Goal: Communication & Community: Answer question/provide support

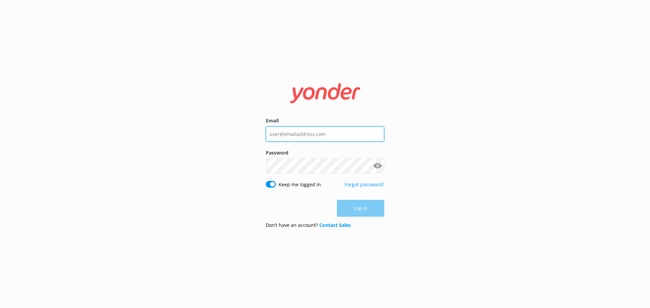
type input "[EMAIL_ADDRESS][DOMAIN_NAME]"
click at [356, 209] on div "Log in" at bounding box center [325, 208] width 118 height 17
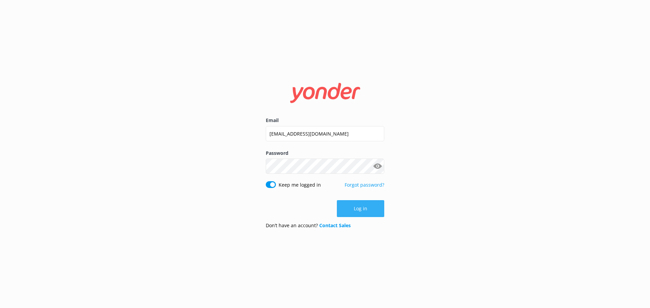
click at [350, 213] on button "Log in" at bounding box center [360, 208] width 47 height 17
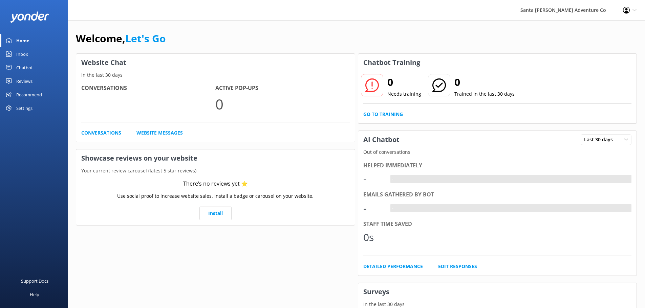
click at [23, 50] on div "Inbox" at bounding box center [22, 54] width 12 height 14
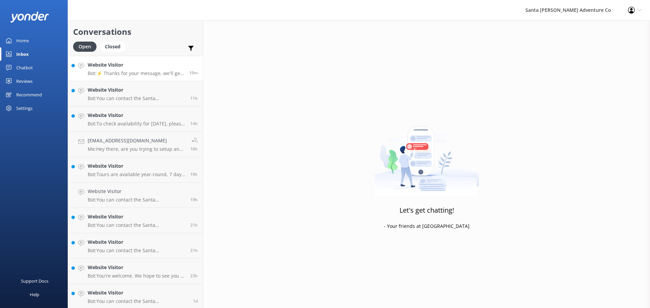
click at [110, 72] on p "Bot: ⚡ Thanks for your message, we'll get back to you as soon as we can. You're…" at bounding box center [136, 73] width 96 height 6
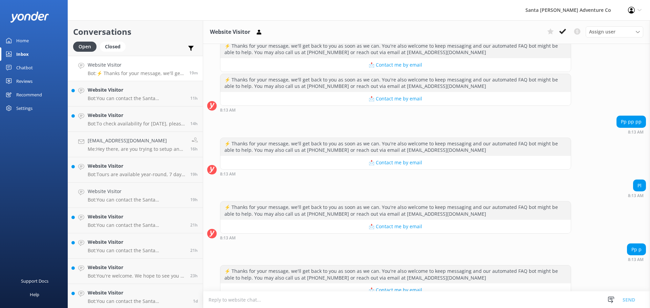
scroll to position [73, 0]
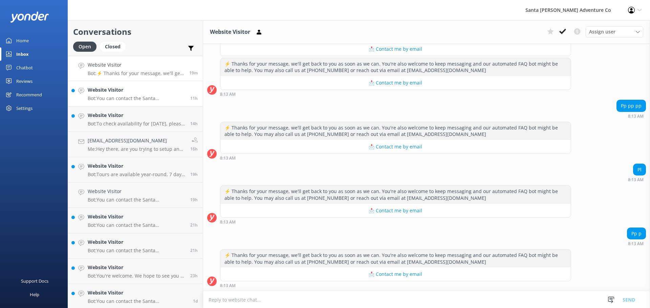
click at [112, 99] on p "Bot: You can contact the Santa [PERSON_NAME] Adventure Co. team at [PHONE_NUMBE…" at bounding box center [136, 98] width 97 height 6
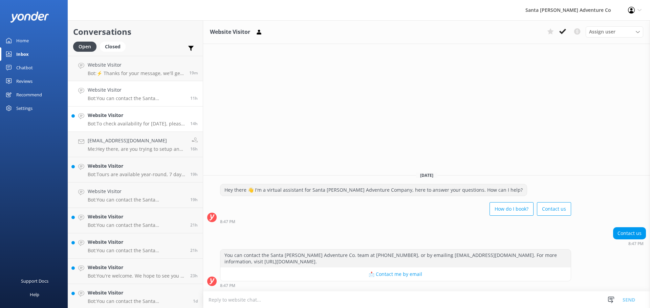
click at [99, 115] on h4 "Website Visitor" at bounding box center [136, 115] width 97 height 7
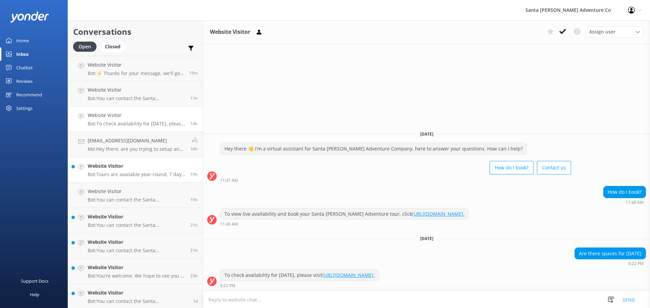
click at [115, 177] on p "Bot: Tours are available year-round, 7 days per week. You can check availabilit…" at bounding box center [136, 175] width 97 height 6
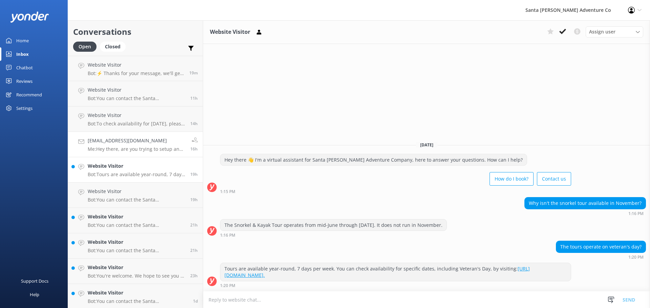
click at [116, 149] on p "Me: Hey there, are you trying to setup an account before booking your Channel I…" at bounding box center [136, 149] width 97 height 6
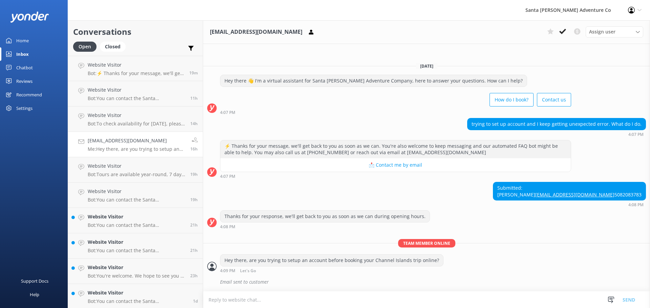
scroll to position [0, 0]
drag, startPoint x: 448, startPoint y: 276, endPoint x: 295, endPoint y: 164, distance: 189.6
click at [297, 165] on div "[DATE] Hey there 👋 I'm a virtual assistant for Santa [PERSON_NAME] Adventure Co…" at bounding box center [426, 174] width 447 height 234
click at [290, 174] on div "4:07 PM" at bounding box center [395, 176] width 351 height 5
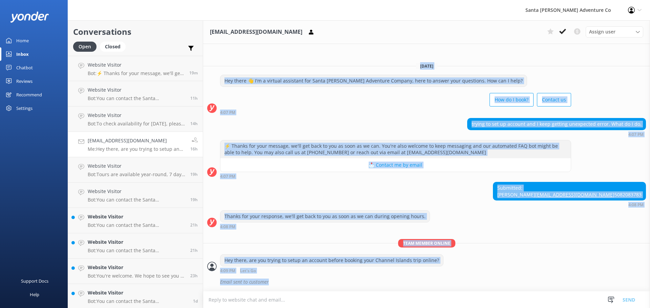
drag, startPoint x: 449, startPoint y: 276, endPoint x: 311, endPoint y: 55, distance: 260.8
click at [311, 57] on div "[DATE] Hey there 👋 I'm a virtual assistant for Santa [PERSON_NAME] Adventure Co…" at bounding box center [426, 174] width 447 height 234
click at [326, 92] on div "How do I book? Contact us" at bounding box center [395, 100] width 351 height 19
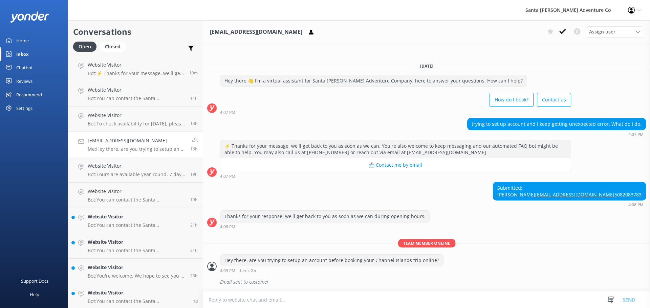
scroll to position [0, 0]
click at [114, 226] on p "Bot: You can contact the Santa [PERSON_NAME] Adventure Co. team at [PHONE_NUMBE…" at bounding box center [136, 225] width 97 height 6
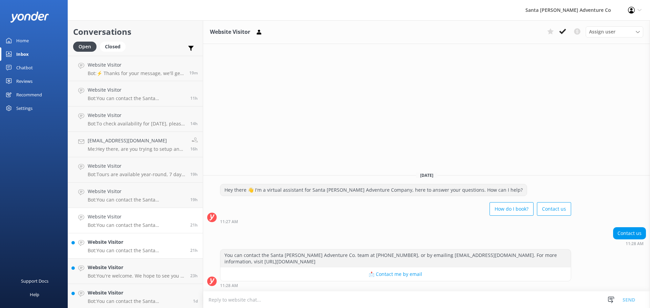
click at [132, 252] on p "Bot: You can contact the Santa [PERSON_NAME] Adventure Co. team at [PHONE_NUMBE…" at bounding box center [136, 251] width 97 height 6
click at [112, 278] on p "Bot: You're welcome. We hope to see you at [GEOGRAPHIC_DATA][PERSON_NAME] Adven…" at bounding box center [136, 276] width 97 height 6
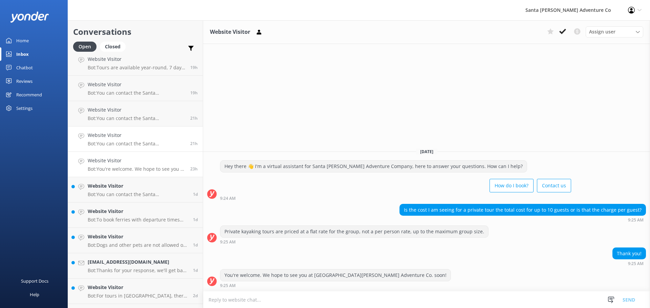
scroll to position [113, 0]
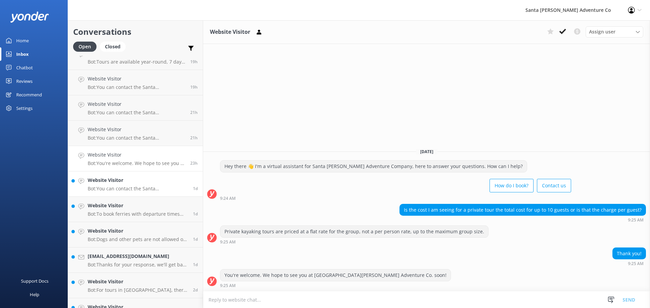
click at [110, 192] on p "Bot: You can contact the Santa [PERSON_NAME] Adventure Co. team at [PHONE_NUMBE…" at bounding box center [138, 189] width 100 height 6
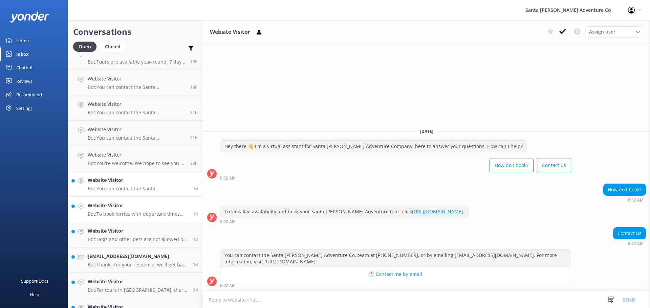
click at [109, 209] on h4 "Website Visitor" at bounding box center [138, 205] width 100 height 7
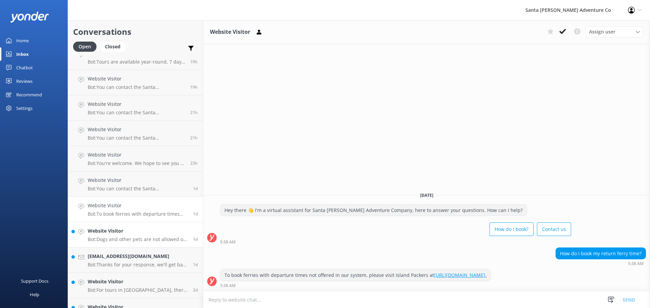
click at [108, 237] on p "Bot: Dogs and other pets are not allowed on any tours. However, working service…" at bounding box center [138, 240] width 100 height 6
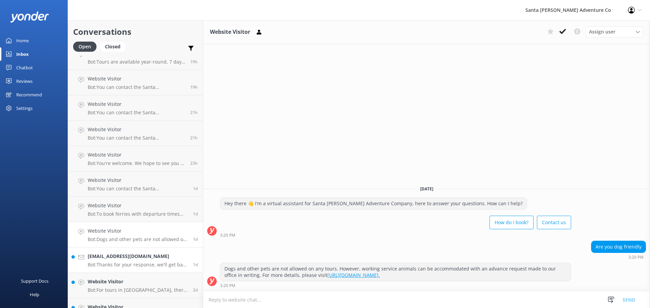
click at [153, 259] on h4 "[EMAIL_ADDRESS][DOMAIN_NAME]" at bounding box center [138, 256] width 100 height 7
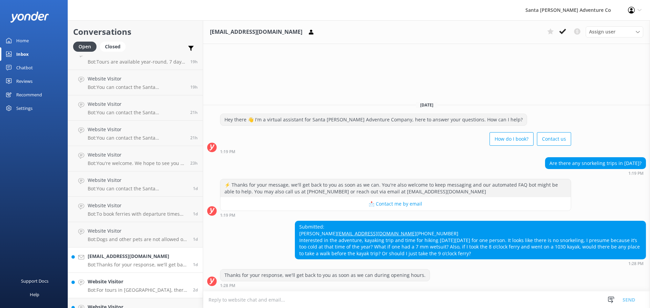
click at [141, 288] on p "Bot: For tours in [GEOGRAPHIC_DATA], there are animal-resistant storage bins av…" at bounding box center [138, 290] width 100 height 6
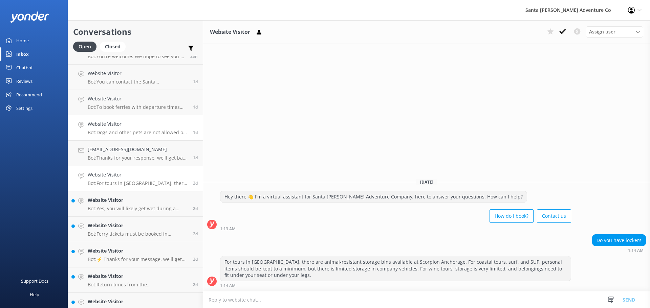
scroll to position [226, 0]
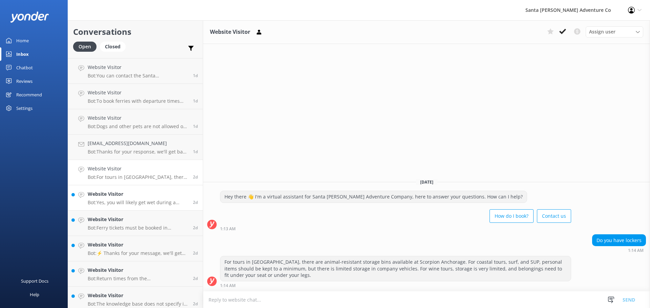
click at [129, 206] on link "Website Visitor Bot: Yes, you will likely get wet during a kayak tour, so it's …" at bounding box center [135, 197] width 135 height 25
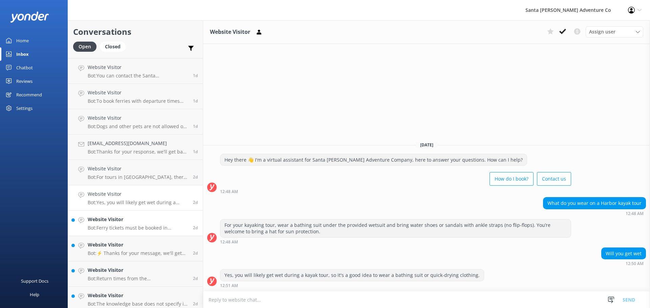
click at [132, 224] on div "Website Visitor Bot: Ferry tickets must be booked in advance. You can purchase …" at bounding box center [138, 223] width 100 height 15
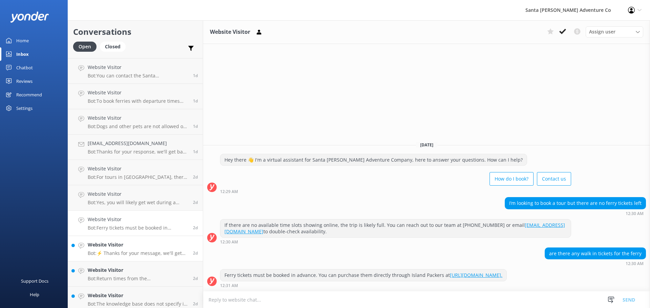
click at [132, 244] on h4 "Website Visitor" at bounding box center [138, 244] width 100 height 7
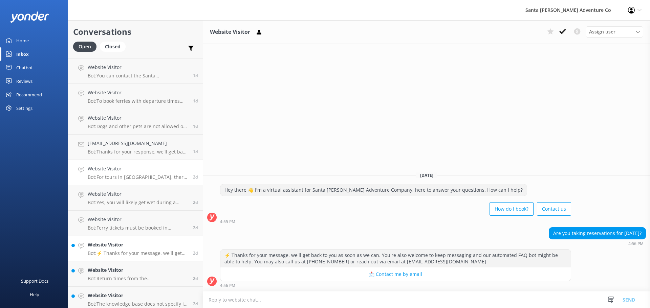
scroll to position [338, 0]
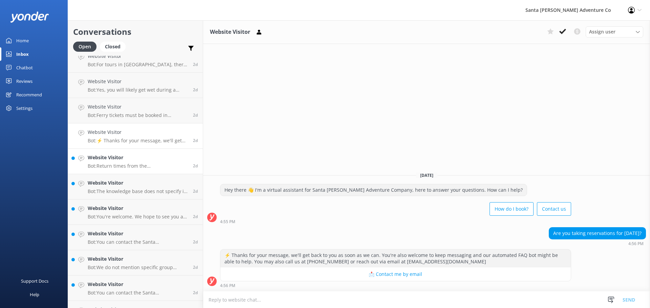
click at [132, 164] on p "Bot: Return times from the [GEOGRAPHIC_DATA] by day. Generally, the ferry depar…" at bounding box center [138, 166] width 100 height 6
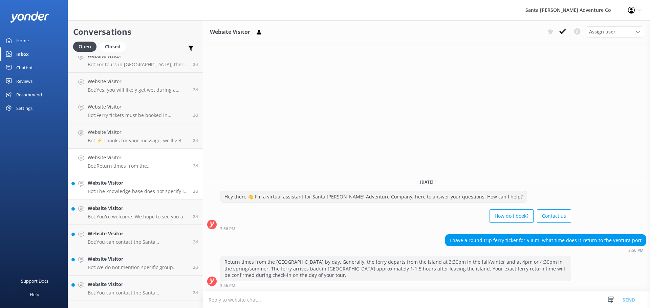
click at [132, 193] on p "Bot: The knowledge base does not specify if there are restaurants at the wineri…" at bounding box center [138, 191] width 100 height 6
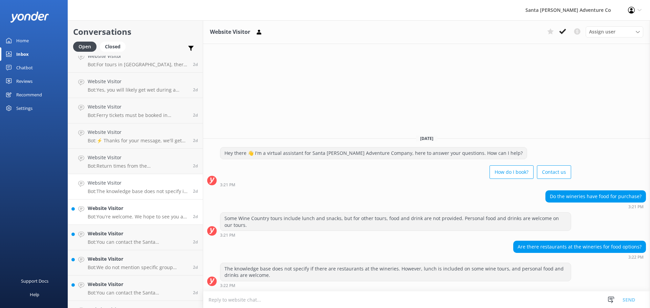
click at [130, 217] on p "Bot: You're welcome. We hope to see you at [GEOGRAPHIC_DATA][PERSON_NAME] Adven…" at bounding box center [138, 217] width 100 height 6
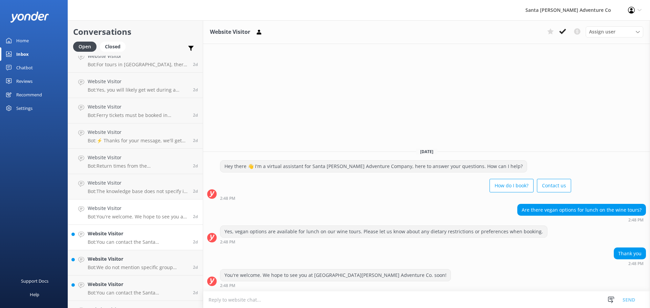
click at [129, 232] on h4 "Website Visitor" at bounding box center [138, 233] width 100 height 7
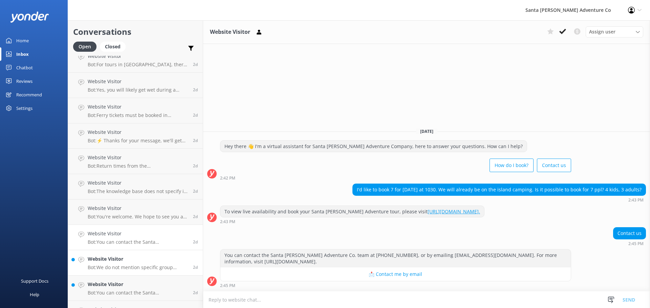
click at [131, 265] on p "Bot: We do not mention specific group discounts in the knowledge base. However,…" at bounding box center [138, 268] width 100 height 6
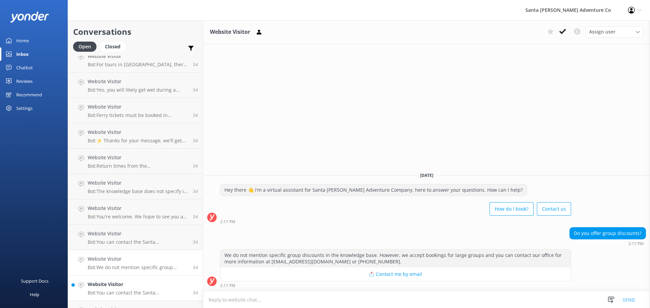
click at [135, 289] on div "Website Visitor Bot: You can contact the Santa [PERSON_NAME] Adventure Co. team…" at bounding box center [138, 288] width 100 height 15
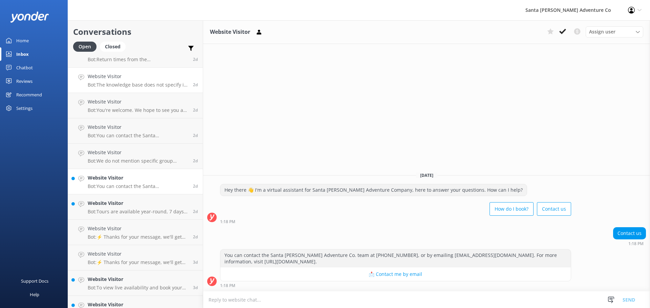
scroll to position [451, 0]
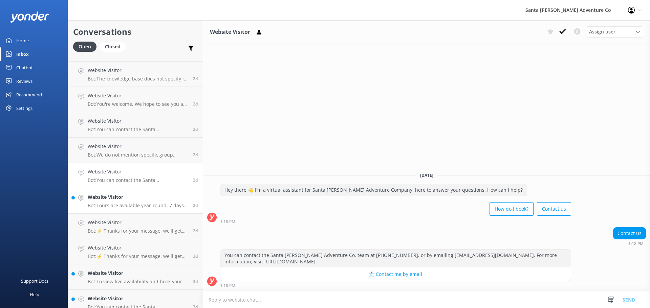
click at [133, 209] on link "Website Visitor Bot: Tours are available year-round, 7 days per week. You can c…" at bounding box center [135, 200] width 135 height 25
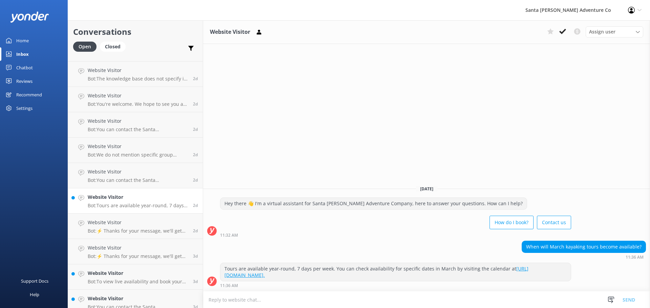
scroll to position [564, 0]
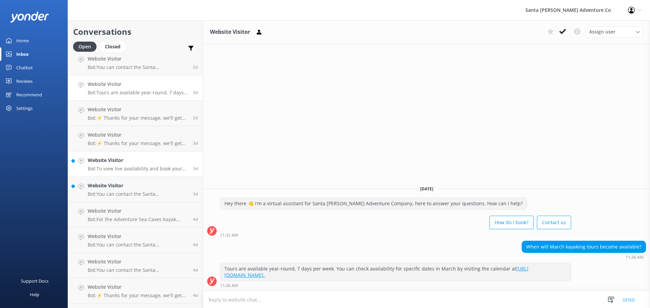
click at [132, 169] on p "Bot: To view live availability and book your Santa [PERSON_NAME] Adventure tour…" at bounding box center [138, 169] width 100 height 6
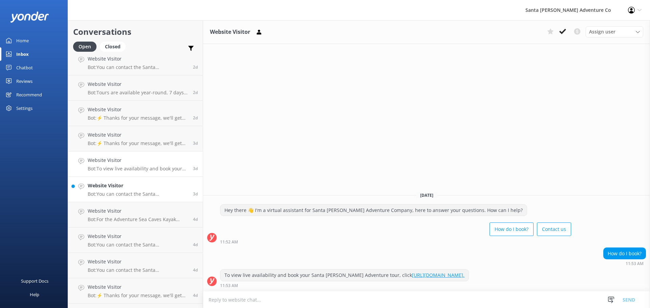
click at [134, 189] on h4 "Website Visitor" at bounding box center [138, 185] width 100 height 7
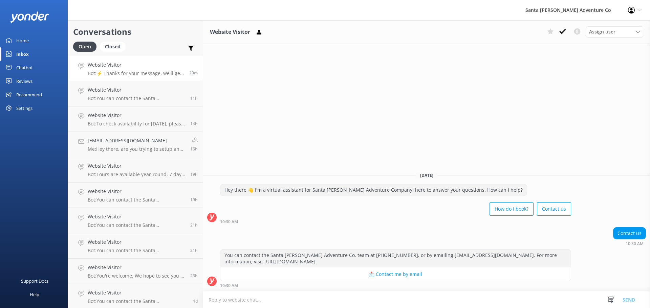
click at [130, 80] on link "Website Visitor Bot: ⚡ Thanks for your message, we'll get back to you as soon a…" at bounding box center [135, 68] width 135 height 25
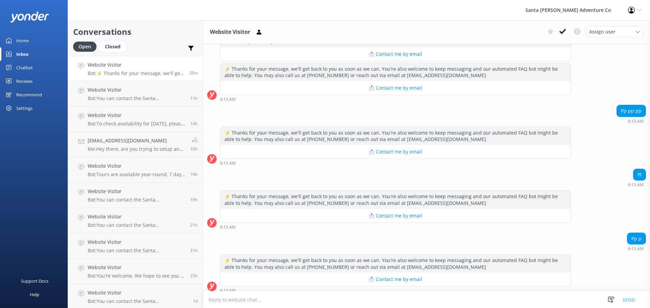
scroll to position [73, 0]
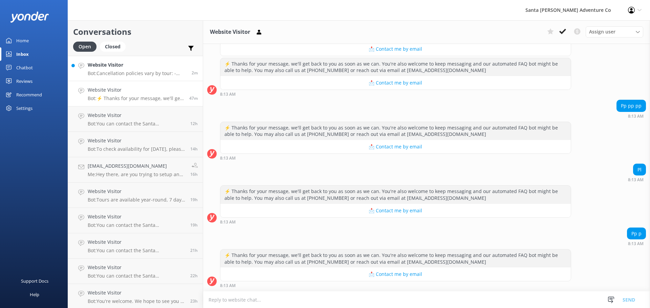
click at [106, 63] on h4 "Website Visitor" at bounding box center [137, 64] width 99 height 7
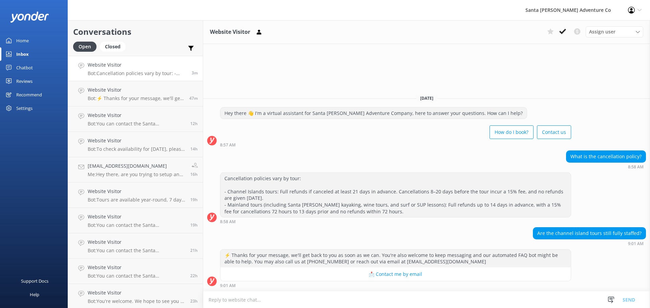
click at [428, 157] on div "What is the cancellation policy? 8:58 AM" at bounding box center [426, 160] width 447 height 19
click at [416, 295] on textarea at bounding box center [426, 300] width 447 height 17
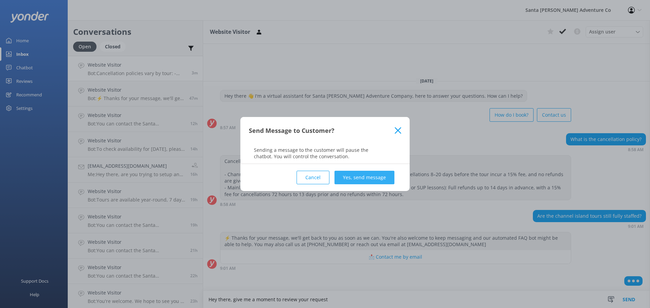
type textarea "Hey there, give me a moment to review your request"
click at [385, 177] on button "Yes, send message" at bounding box center [364, 178] width 60 height 14
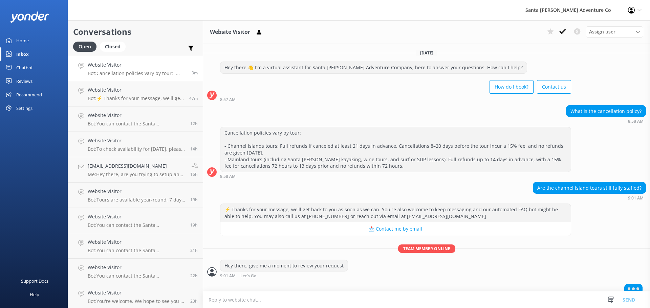
scroll to position [6, 0]
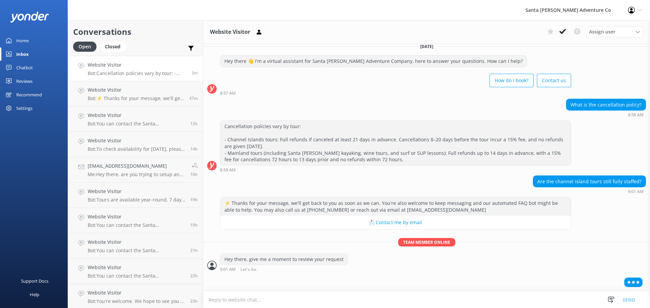
click at [246, 298] on textarea at bounding box center [426, 300] width 447 height 17
click at [314, 282] on div at bounding box center [426, 283] width 447 height 17
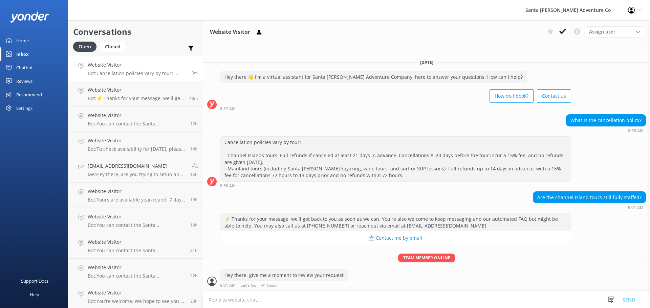
scroll to position [0, 0]
click at [310, 297] on textarea at bounding box center [426, 300] width 447 height 17
paste textarea "The park is staying open for normal operations per direct NPS communications wi…"
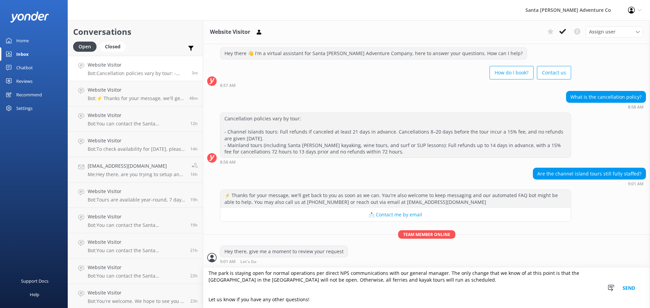
scroll to position [3, 0]
click at [229, 299] on textarea "The park is staying open for normal operations per direct NPS communications wi…" at bounding box center [426, 288] width 447 height 40
click at [228, 294] on textarea "The park is staying open for normal operations per direct NPS communications wi…" at bounding box center [426, 288] width 447 height 40
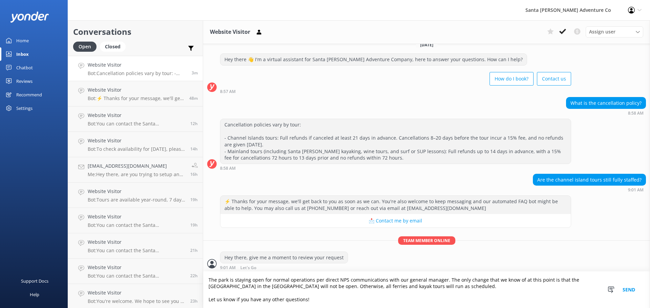
scroll to position [32, 0]
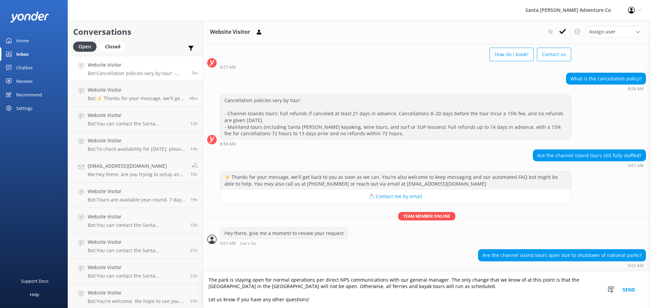
click at [490, 292] on textarea "The park is staying open for normal operations per direct NPS communications wi…" at bounding box center [426, 290] width 447 height 37
click at [332, 300] on textarea "The park is staying open for normal operations per direct NPS communications wi…" at bounding box center [426, 290] width 447 height 37
drag, startPoint x: 332, startPoint y: 300, endPoint x: 234, endPoint y: 275, distance: 100.8
click at [234, 274] on textarea "The park is staying open for normal operations per direct NPS communications wi…" at bounding box center [426, 290] width 447 height 37
click at [325, 291] on textarea "The park is staying open for normal operations per direct NPS communications wi…" at bounding box center [426, 290] width 447 height 37
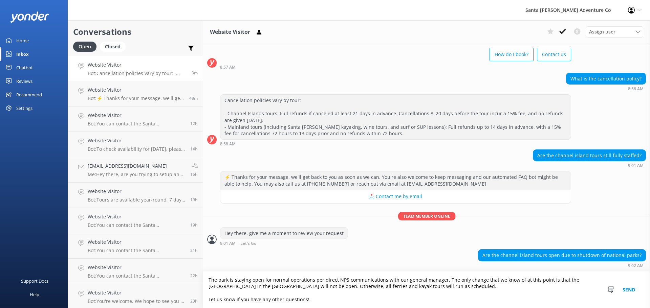
type textarea "The park is staying open for normal operations per direct NPS communications wi…"
click at [630, 287] on button "Send" at bounding box center [628, 290] width 25 height 37
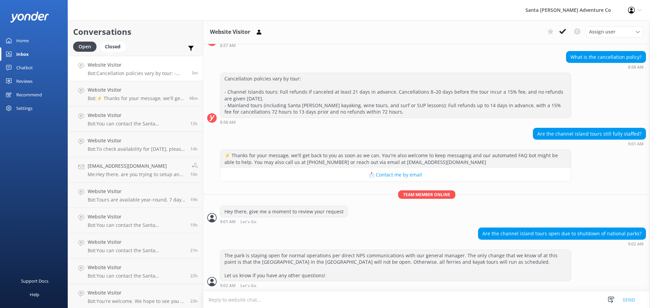
scroll to position [54, 0]
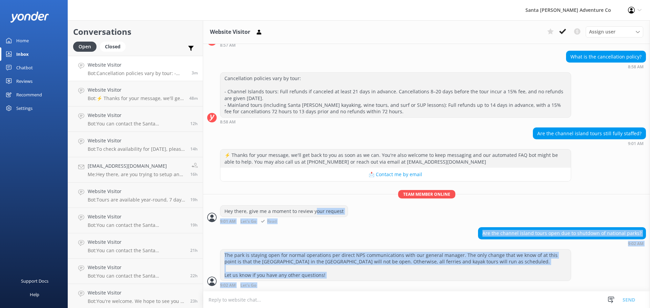
drag, startPoint x: 401, startPoint y: 284, endPoint x: 315, endPoint y: 213, distance: 112.0
click at [315, 213] on div "[DATE] Hey there 👋 I'm a virtual assistant for Santa [PERSON_NAME] Adventure Co…" at bounding box center [426, 141] width 447 height 302
click at [340, 238] on div "Are the channel island tours open due to shutdown of national parks? 9:02 AM" at bounding box center [426, 236] width 447 height 19
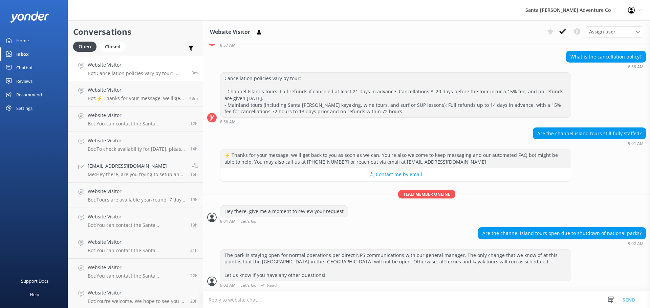
drag, startPoint x: 337, startPoint y: 295, endPoint x: 334, endPoint y: 288, distance: 8.0
click at [334, 288] on div "Website Visitor Assign user Will [PERSON_NAME] [PERSON_NAME] Let's Go Gabe [DAT…" at bounding box center [426, 164] width 447 height 288
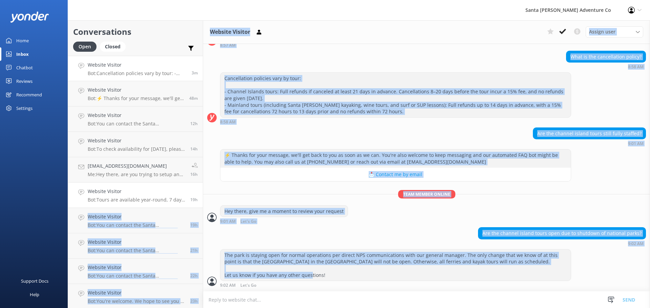
drag, startPoint x: 328, startPoint y: 280, endPoint x: 195, endPoint y: 189, distance: 160.7
click at [195, 189] on div "Conversations Open Closed Important Converted Assigned to me Unassigned Website…" at bounding box center [359, 164] width 582 height 288
drag, startPoint x: 390, startPoint y: 254, endPoint x: 386, endPoint y: 253, distance: 3.4
click at [390, 254] on div "The park is staying open for normal operations per direct NPS communications wi…" at bounding box center [395, 265] width 350 height 31
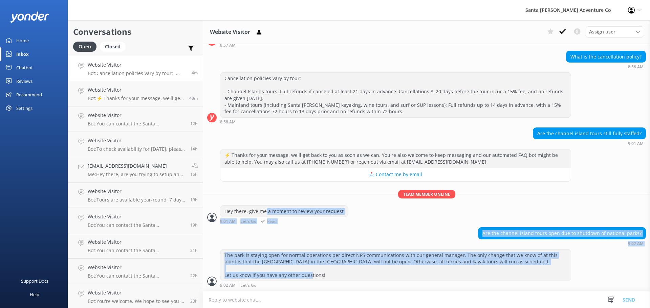
drag, startPoint x: 335, startPoint y: 278, endPoint x: 262, endPoint y: 207, distance: 101.7
click at [262, 207] on div "[DATE] Hey there 👋 I'm a virtual assistant for Santa [PERSON_NAME] Adventure Co…" at bounding box center [426, 141] width 447 height 302
click at [366, 231] on div "Are the channel island tours open due to shutdown of national parks? 9:02 AM" at bounding box center [426, 236] width 447 height 19
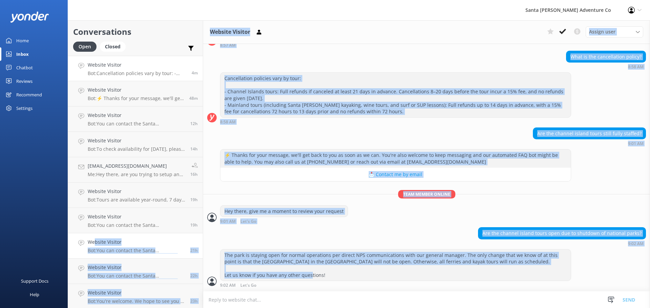
drag, startPoint x: 341, startPoint y: 277, endPoint x: 95, endPoint y: 236, distance: 249.2
click at [95, 236] on div "Conversations Open Closed Important Converted Assigned to me Unassigned Website…" at bounding box center [359, 164] width 582 height 288
click at [373, 237] on div "Are the channel island tours open due to shutdown of national parks? 9:02 AM" at bounding box center [426, 236] width 447 height 19
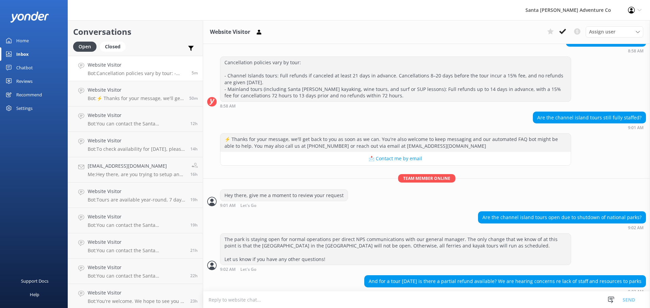
scroll to position [76, 0]
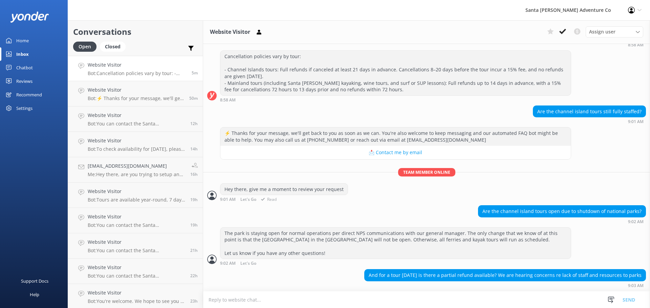
drag, startPoint x: 636, startPoint y: 281, endPoint x: 268, endPoint y: 167, distance: 385.3
click at [271, 167] on div "[DATE] Hey there 👋 I'm a virtual assistant for Santa [PERSON_NAME] Adventure Co…" at bounding box center [426, 130] width 447 height 324
click at [408, 208] on div "Are the channel island tours open due to shutdown of national parks? 9:02 AM" at bounding box center [426, 214] width 447 height 19
click at [347, 296] on textarea at bounding box center [426, 300] width 447 height 17
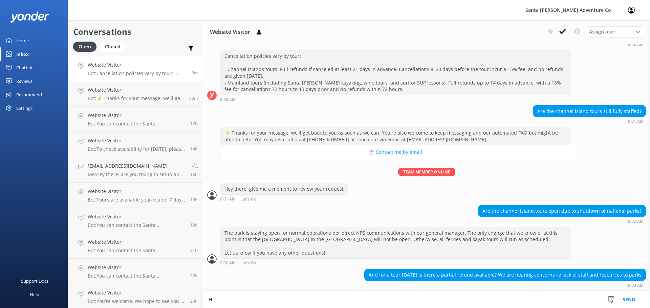
type textarea "H"
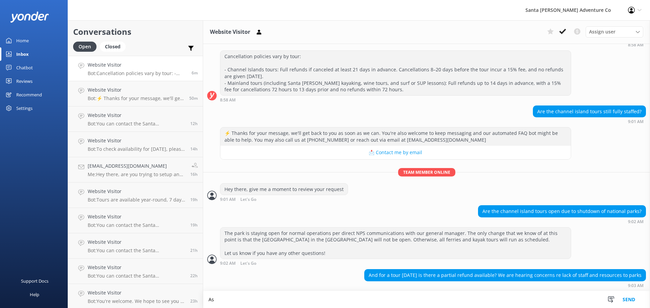
scroll to position [77, 0]
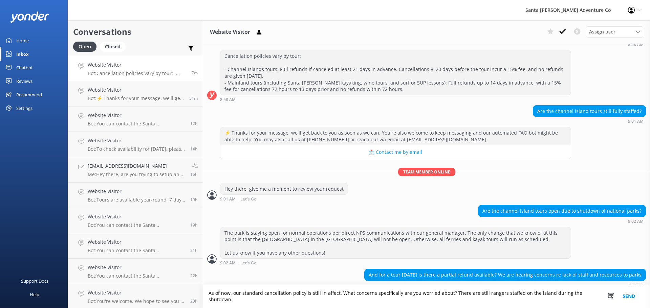
type textarea "As of now, our standard cancellation policy is still in affect. What concerns s…"
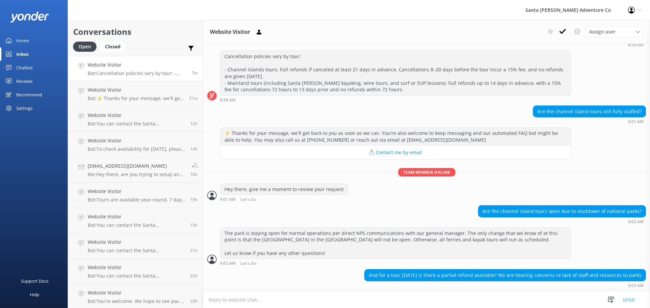
scroll to position [105, 0]
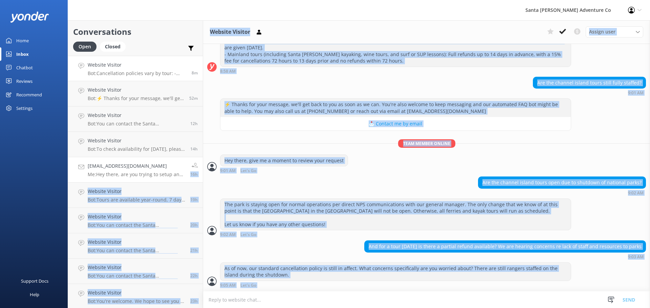
drag, startPoint x: 373, startPoint y: 279, endPoint x: 185, endPoint y: 177, distance: 214.1
click at [185, 177] on div "Conversations Open Closed Important Converted Assigned to me Unassigned Website…" at bounding box center [359, 164] width 582 height 288
click at [394, 203] on div "The park is staying open for normal operations per direct NPS communications wi…" at bounding box center [395, 214] width 350 height 31
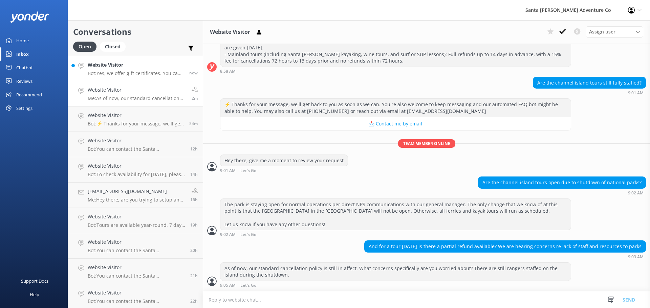
click at [131, 74] on p "Bot: Yes, we offer gift certificates. You can buy them online at [URL][DOMAIN_N…" at bounding box center [136, 73] width 96 height 6
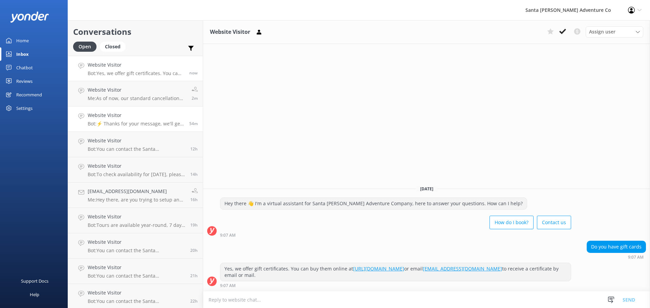
click at [109, 107] on link "Website Visitor Bot: ⚡ Thanks for your message, we'll get back to you as soon a…" at bounding box center [135, 119] width 135 height 25
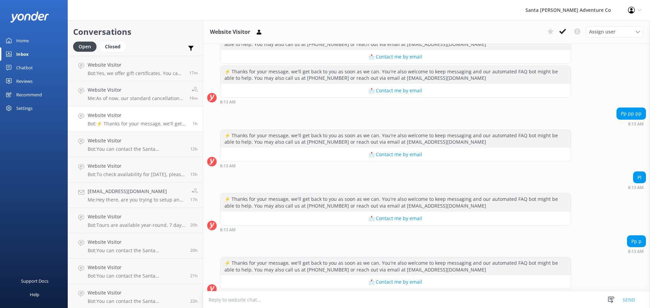
scroll to position [73, 0]
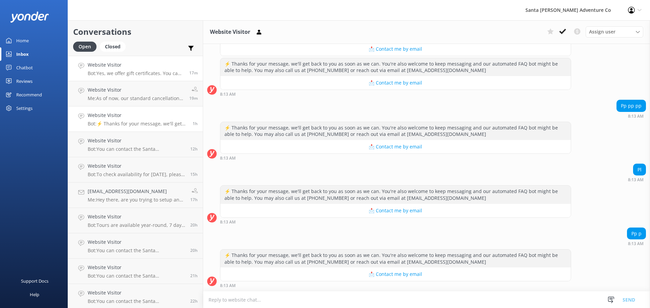
click at [112, 73] on p "Bot: Yes, we offer gift certificates. You can buy them online at [URL][DOMAIN_N…" at bounding box center [136, 73] width 96 height 6
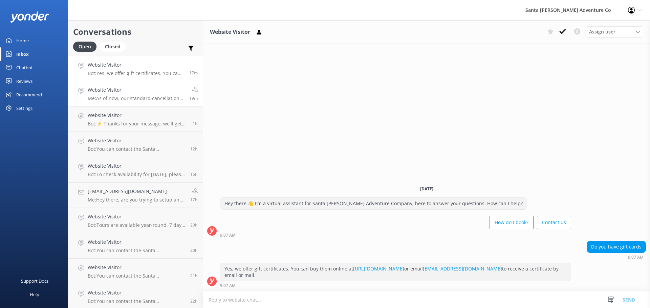
click at [117, 96] on p "Me: As of now, our standard cancellation policy is still in affect. What concer…" at bounding box center [136, 98] width 96 height 6
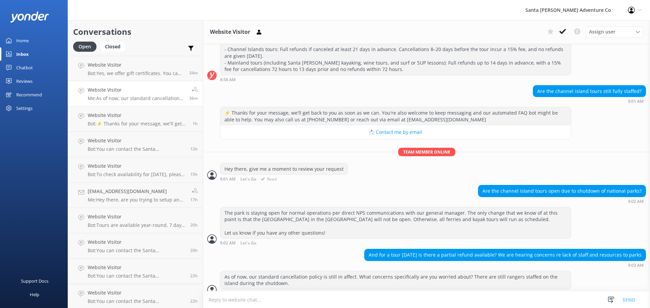
scroll to position [105, 0]
